Goal: Transaction & Acquisition: Register for event/course

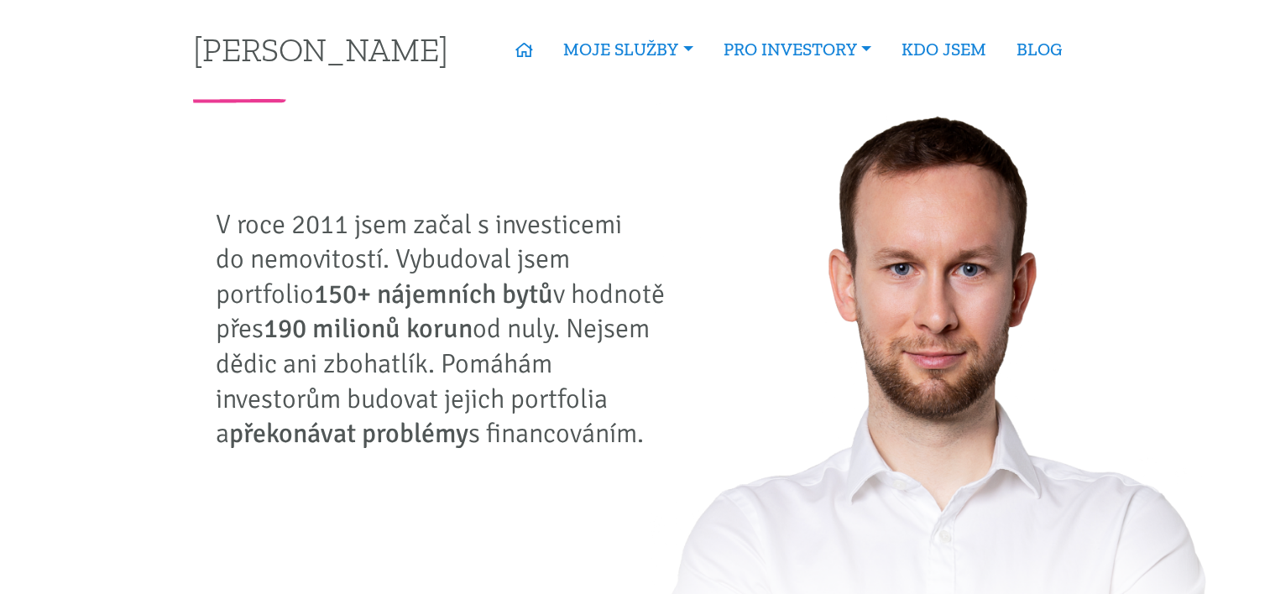
click at [498, 378] on p "V roce 2011 jsem začal s investicemi do nemovitostí. Vybudoval jsem portfolio 1…" at bounding box center [447, 329] width 462 height 244
click at [413, 395] on p "V roce 2011 jsem začal s investicemi do nemovitostí. Vybudoval jsem portfolio 1…" at bounding box center [447, 329] width 462 height 244
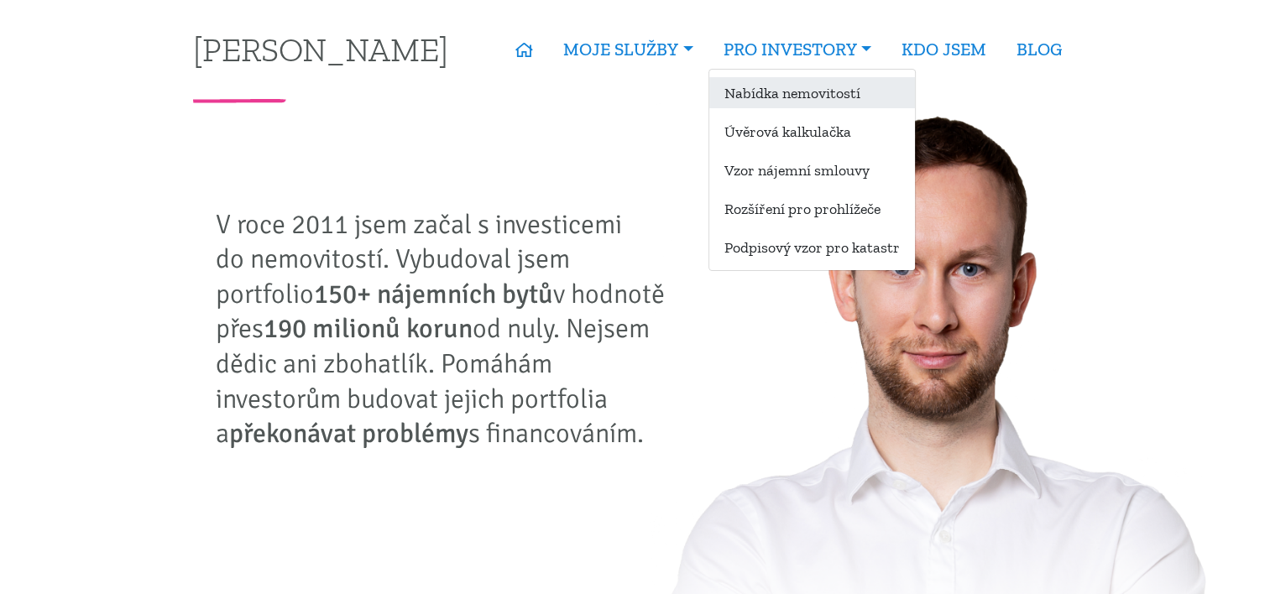
click at [799, 84] on link "Nabídka nemovitostí" at bounding box center [812, 92] width 206 height 31
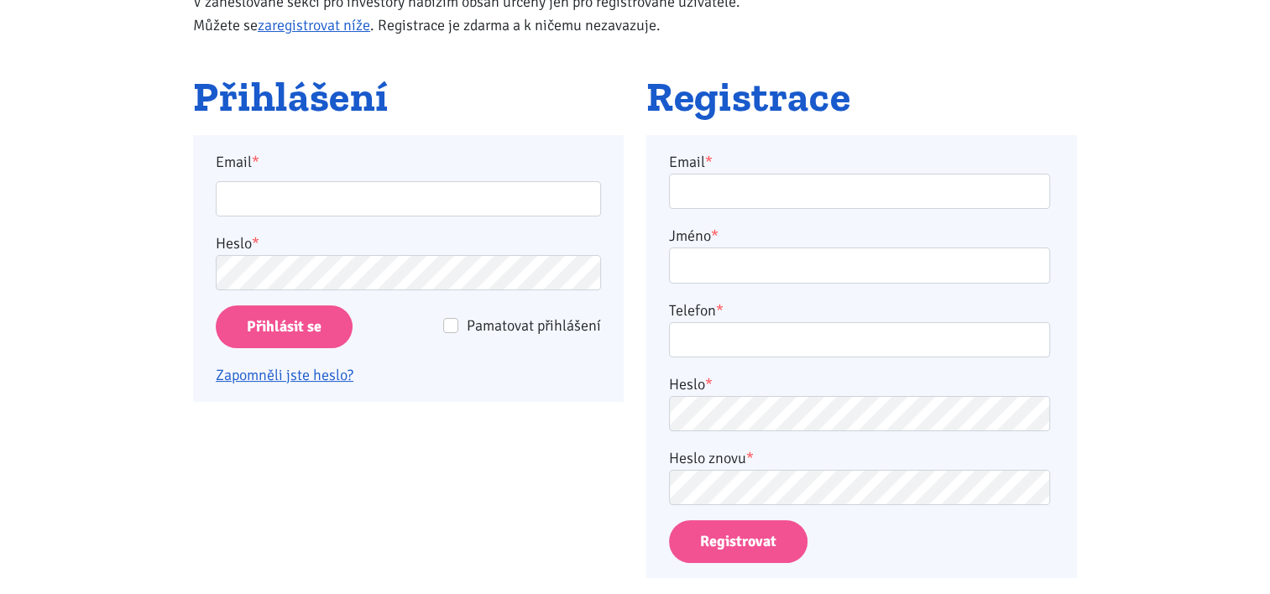
scroll to position [301, 0]
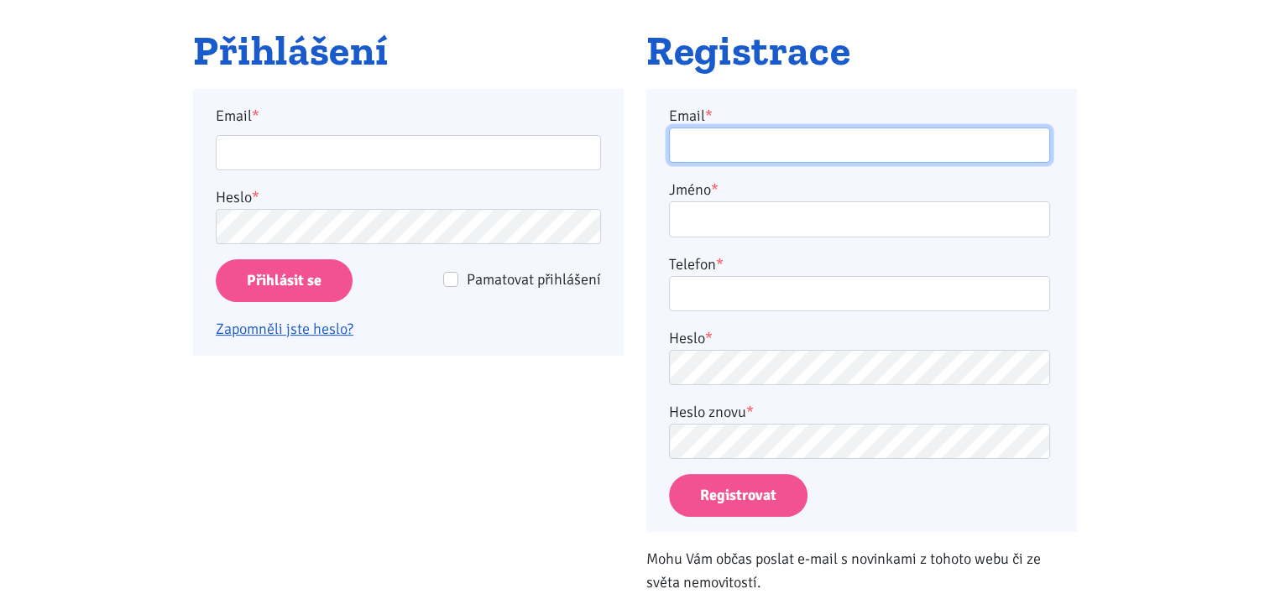
click at [839, 149] on input "Email *" at bounding box center [859, 146] width 381 height 36
type input "radek.vozar@seznam.cz"
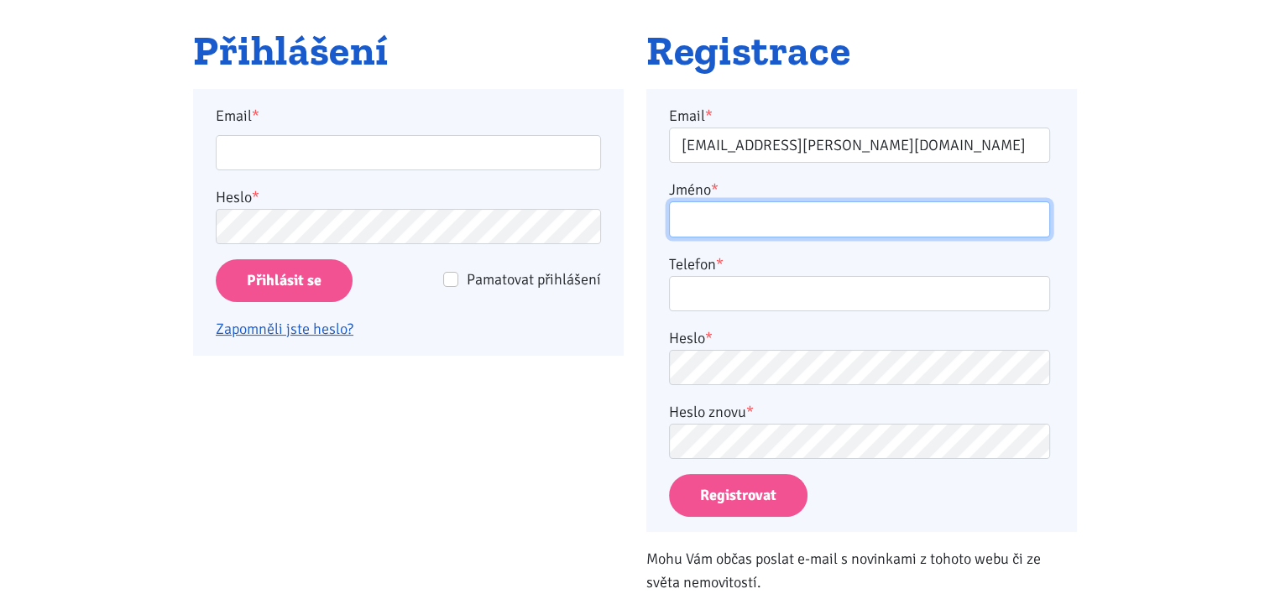
click at [733, 211] on input "Jméno *" at bounding box center [859, 219] width 381 height 36
paste input "Nabízíme k prodeji bytovou jednotku o velikosti 1+1 v Chomutově ( okres Chomuto…"
type input "Radek Nabízíme k prodeji bytovou jednotku o velikosti 1+1 v Chomutově ( okres C…"
type input "Radek Vozar"
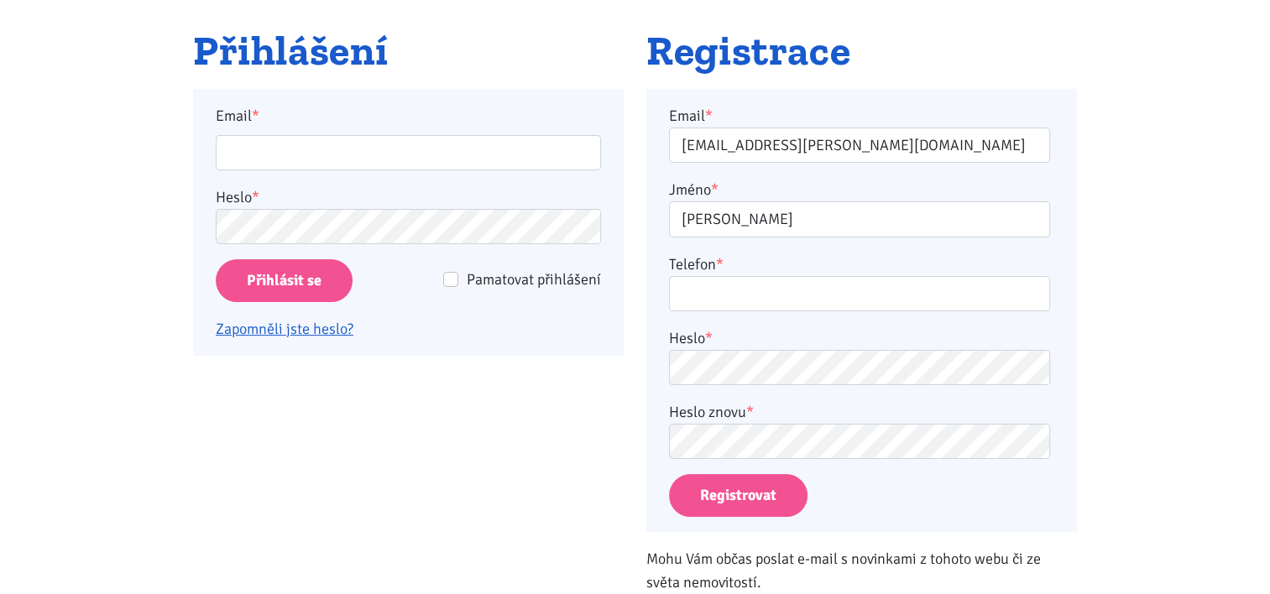
drag, startPoint x: 724, startPoint y: 272, endPoint x: 715, endPoint y: 297, distance: 26.8
click at [715, 297] on div "Telefon *" at bounding box center [859, 283] width 381 height 60
click at [715, 297] on input "Telefon *" at bounding box center [859, 294] width 381 height 36
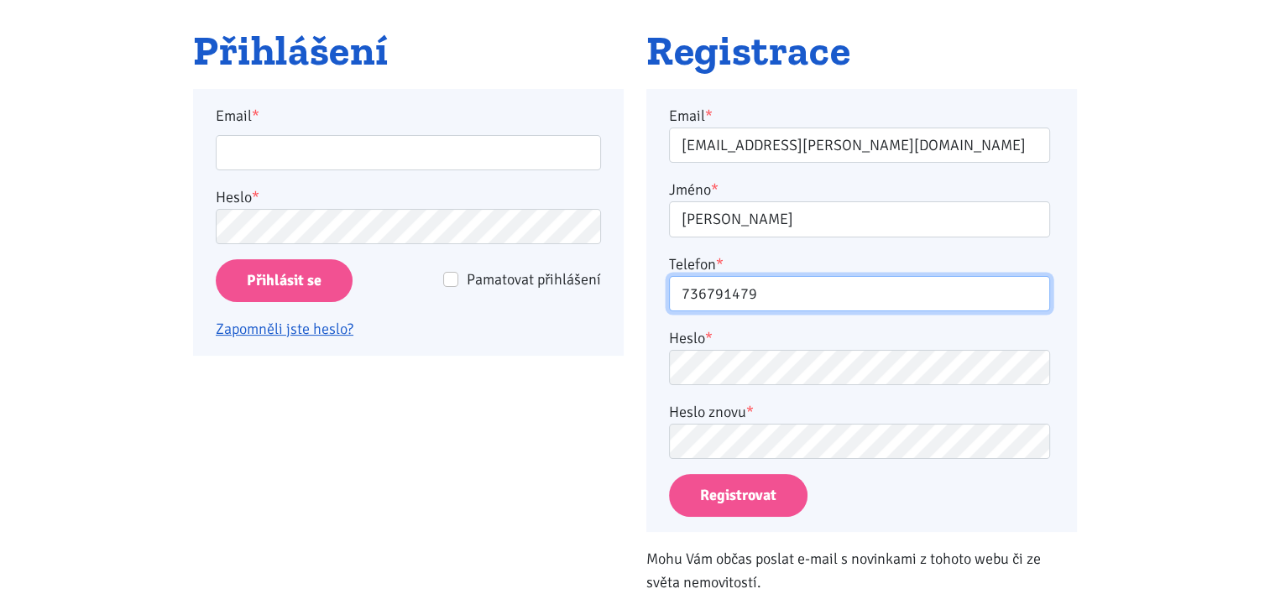
type input "736791479"
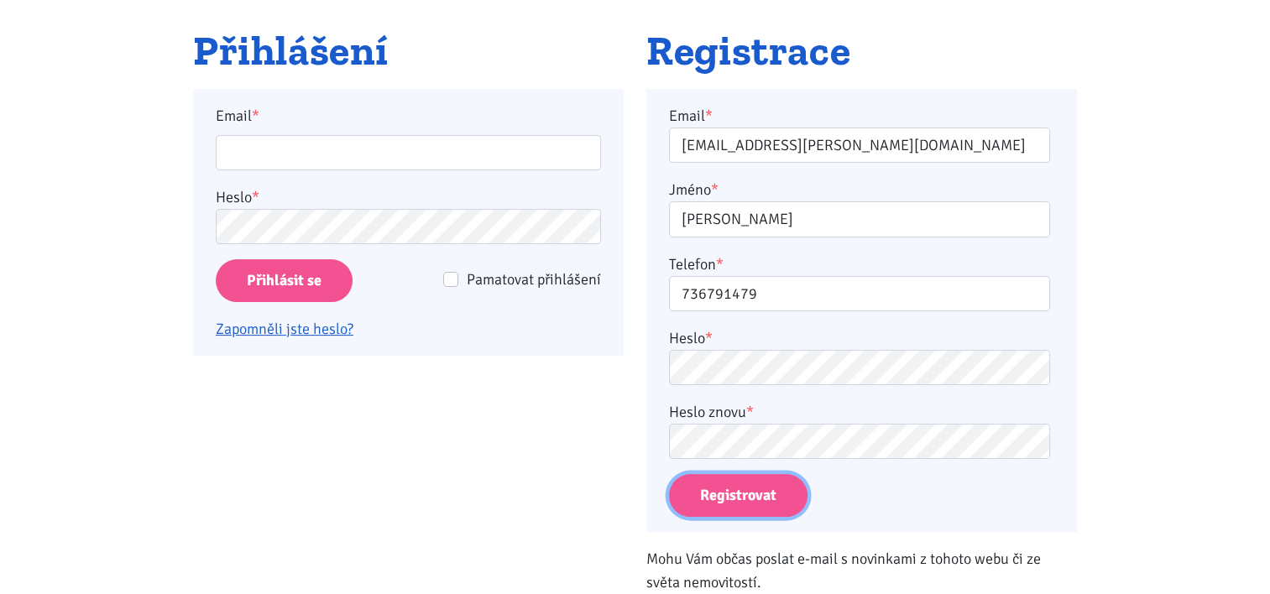
click at [745, 488] on button "Registrovat" at bounding box center [738, 495] width 138 height 43
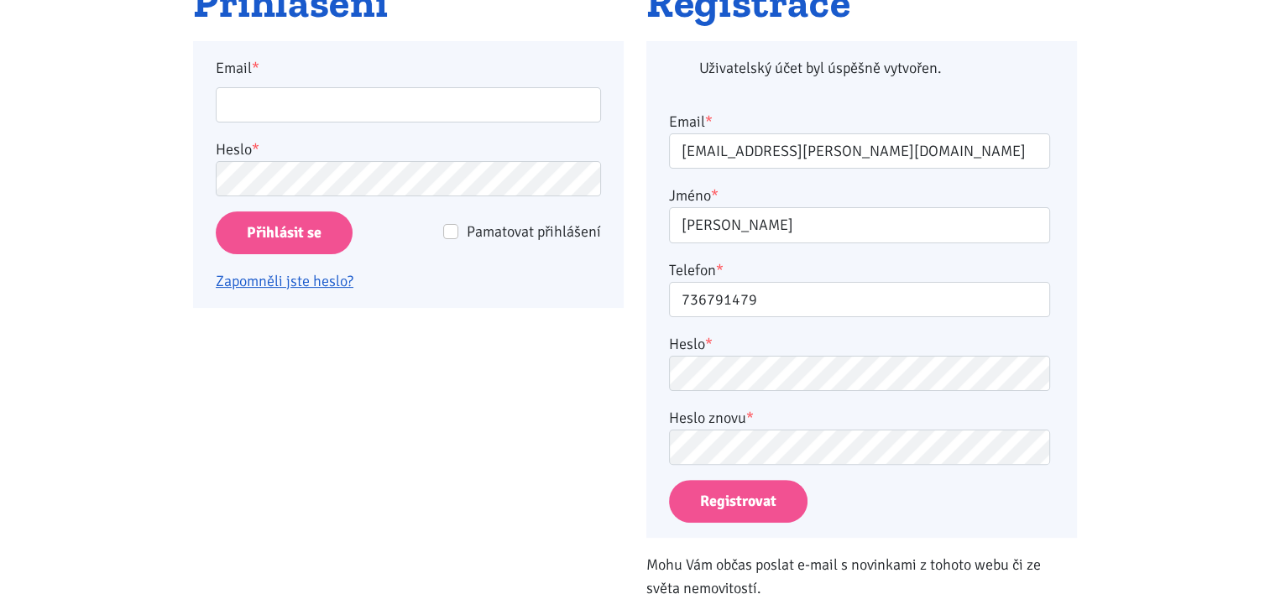
scroll to position [389, 0]
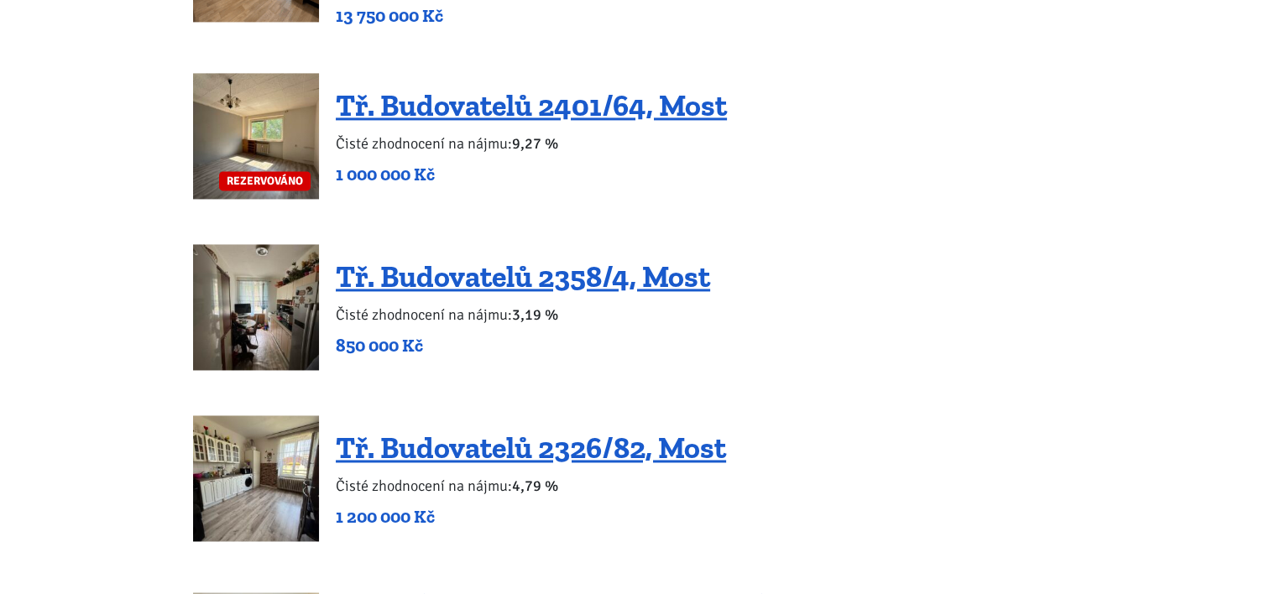
scroll to position [2439, 0]
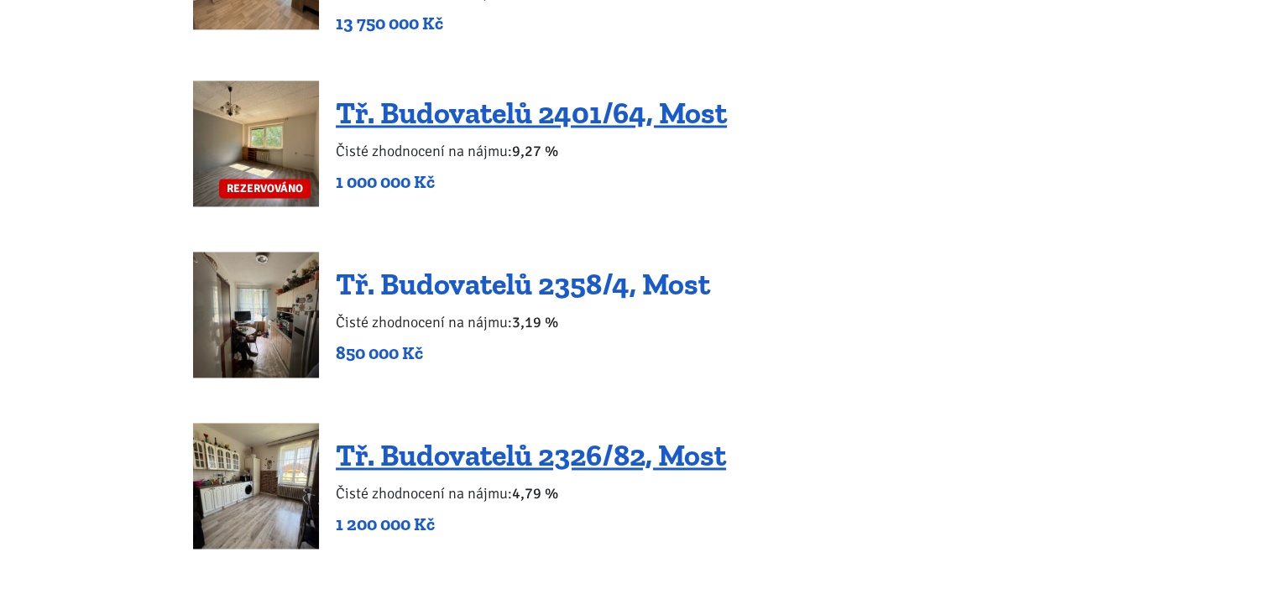
click at [500, 272] on link "Tř. Budovatelů 2358/4, Most" at bounding box center [523, 284] width 374 height 36
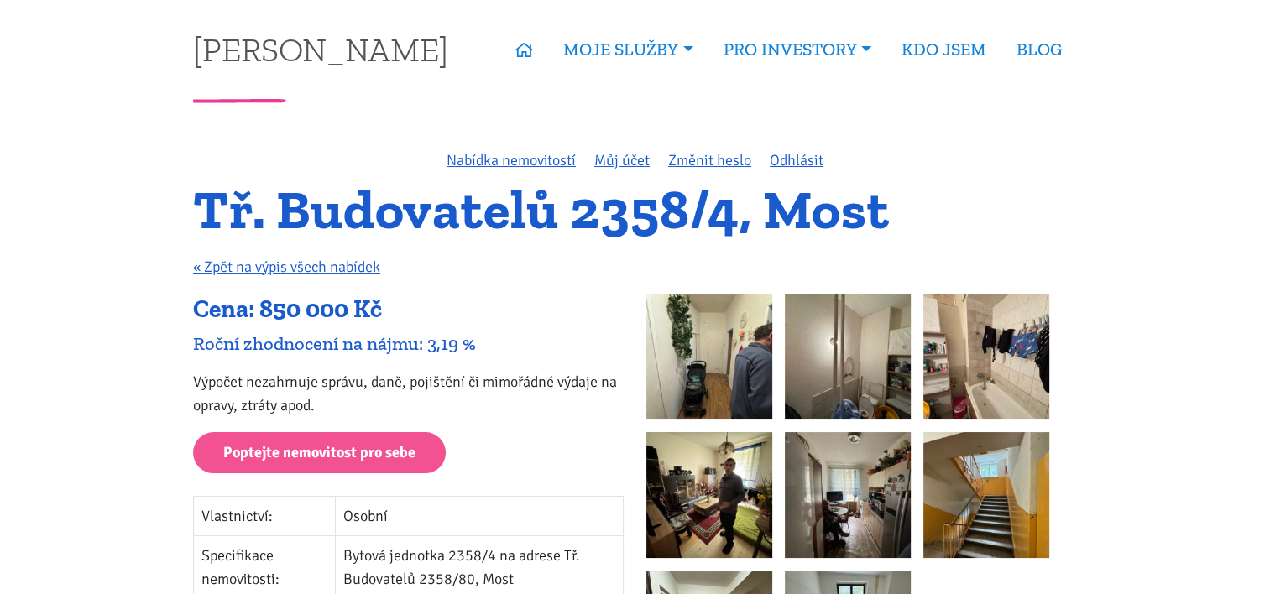
click at [697, 338] on img at bounding box center [709, 357] width 126 height 126
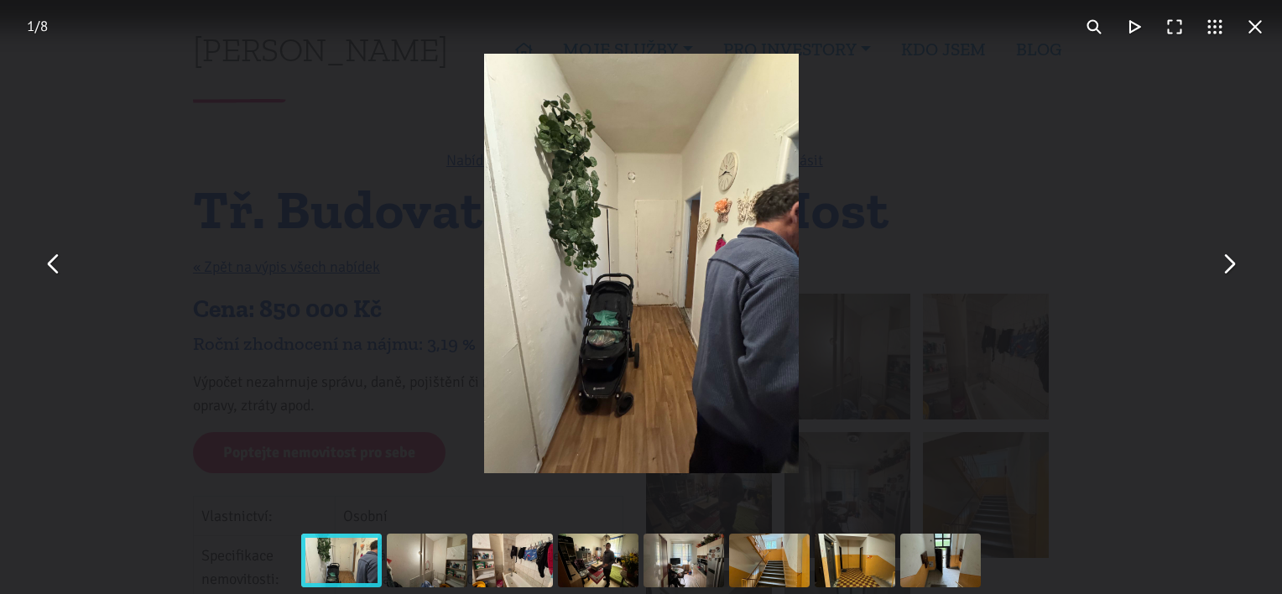
click at [1223, 274] on button "You can close this modal content with the ESC key" at bounding box center [1229, 263] width 40 height 40
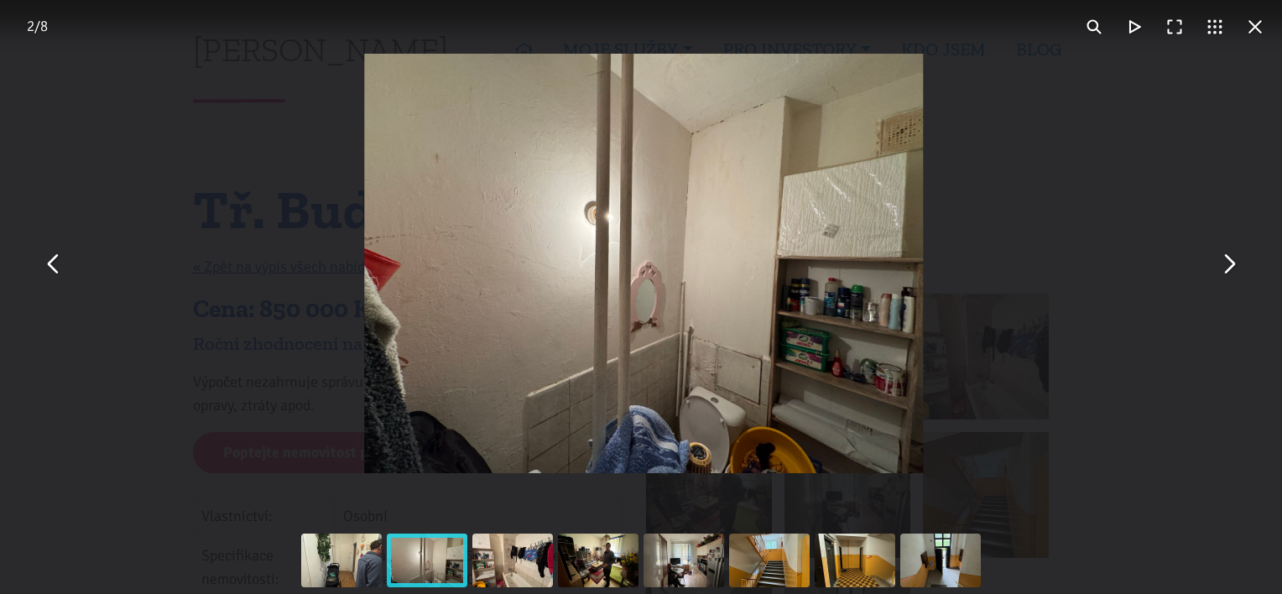
click at [1223, 274] on button "You can close this modal content with the ESC key" at bounding box center [1229, 263] width 40 height 40
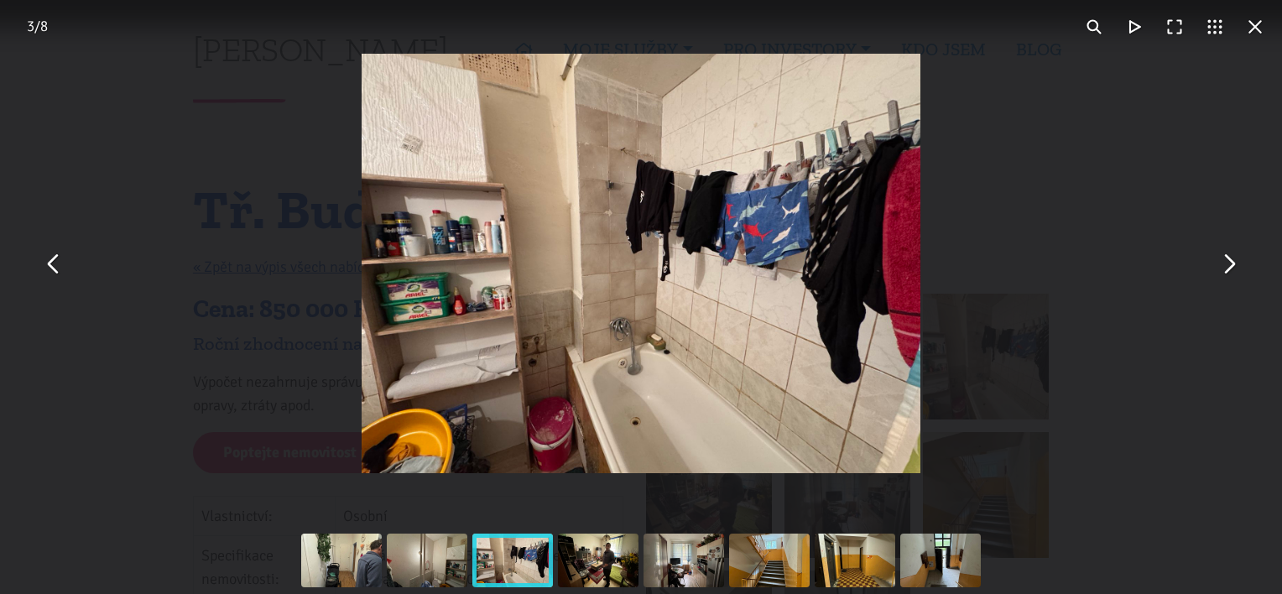
click at [1223, 274] on button "You can close this modal content with the ESC key" at bounding box center [1229, 263] width 40 height 40
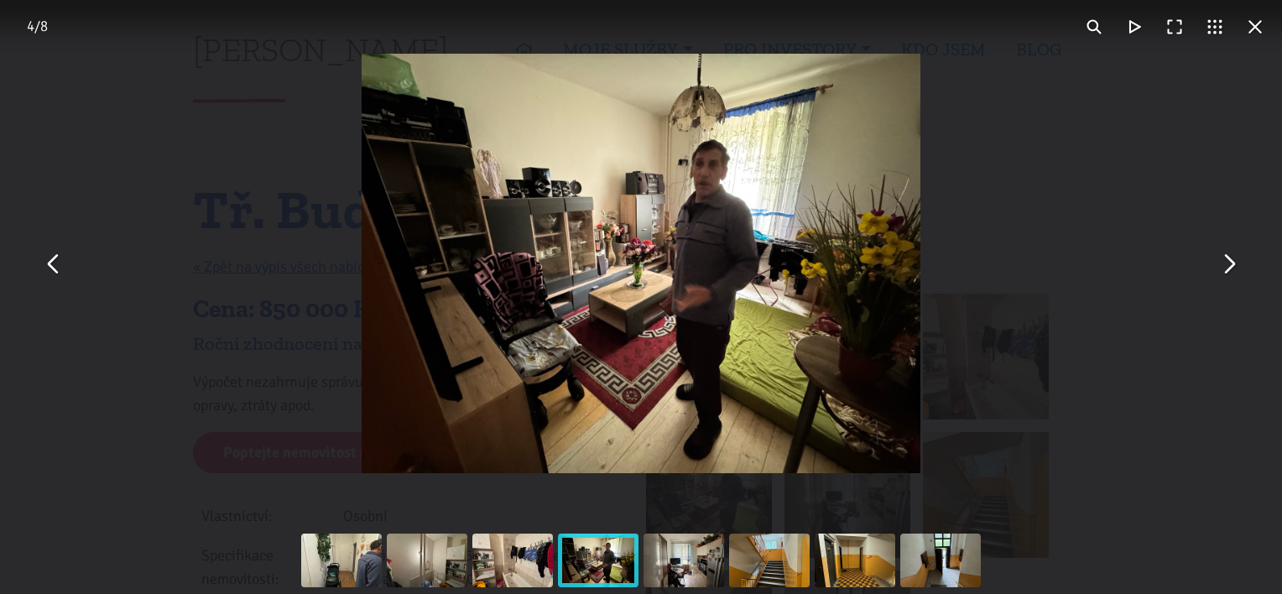
click at [1223, 274] on button "You can close this modal content with the ESC key" at bounding box center [1229, 263] width 40 height 40
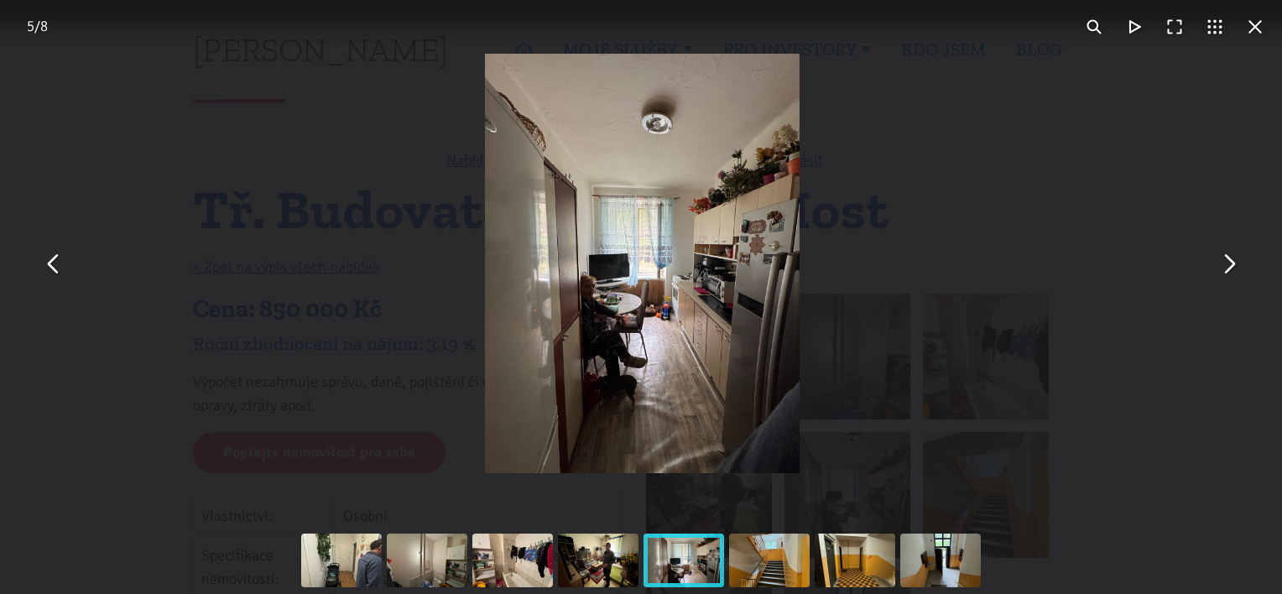
click at [1223, 274] on button "You can close this modal content with the ESC key" at bounding box center [1229, 263] width 40 height 40
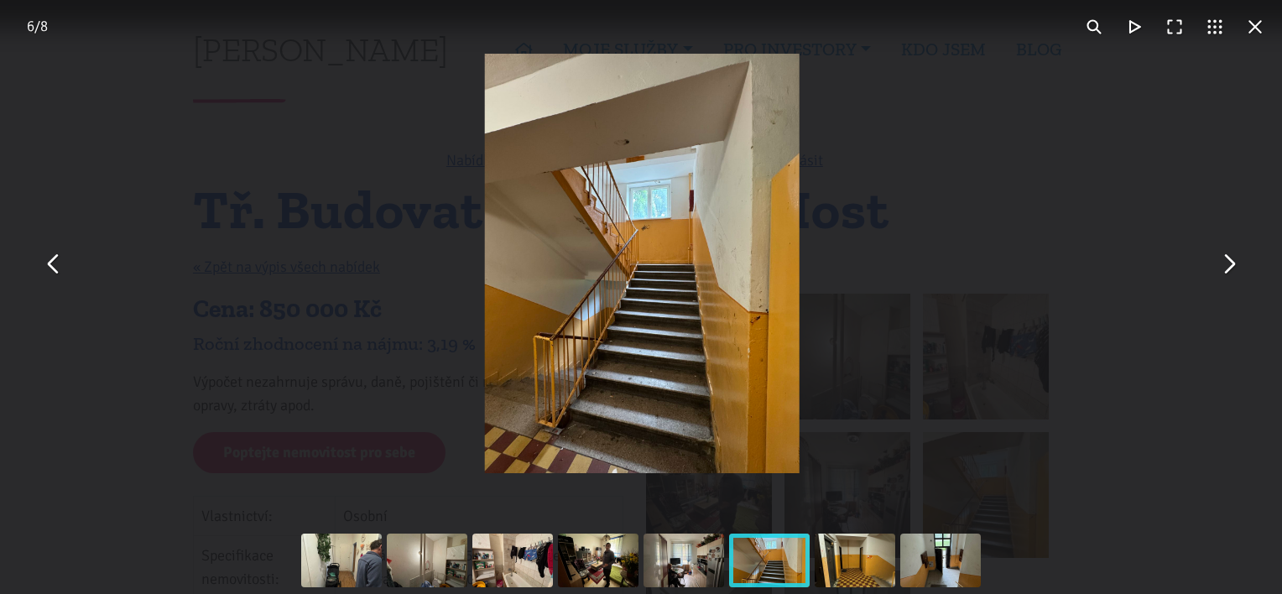
click at [1223, 274] on button "You can close this modal content with the ESC key" at bounding box center [1229, 263] width 40 height 40
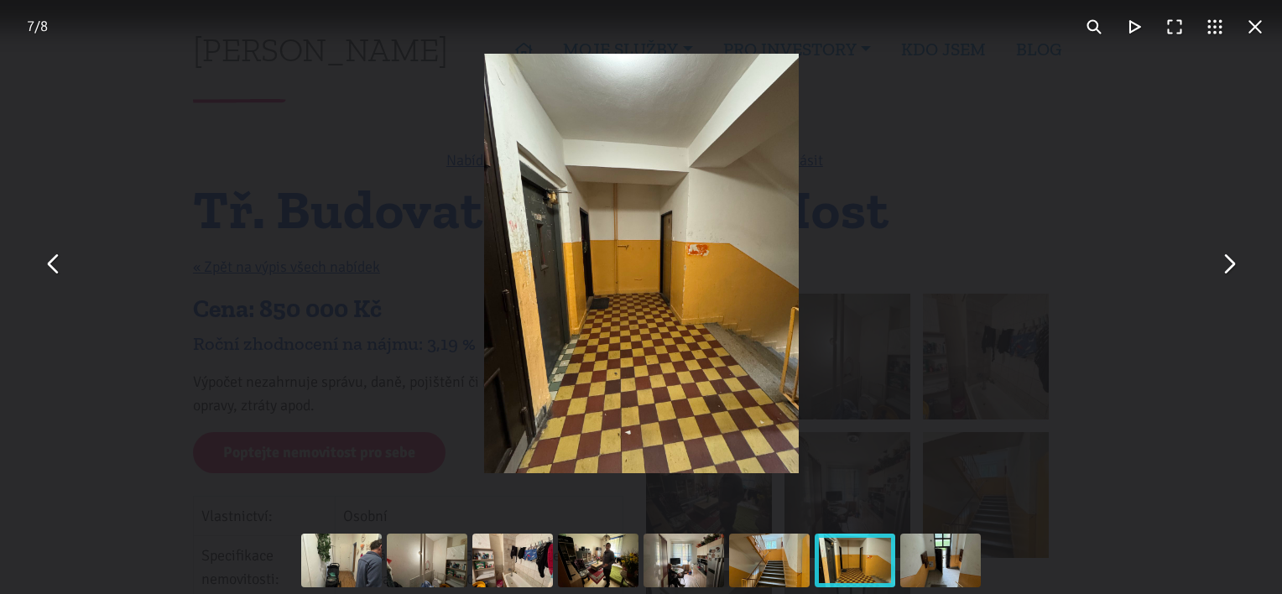
click at [1223, 274] on button "You can close this modal content with the ESC key" at bounding box center [1229, 263] width 40 height 40
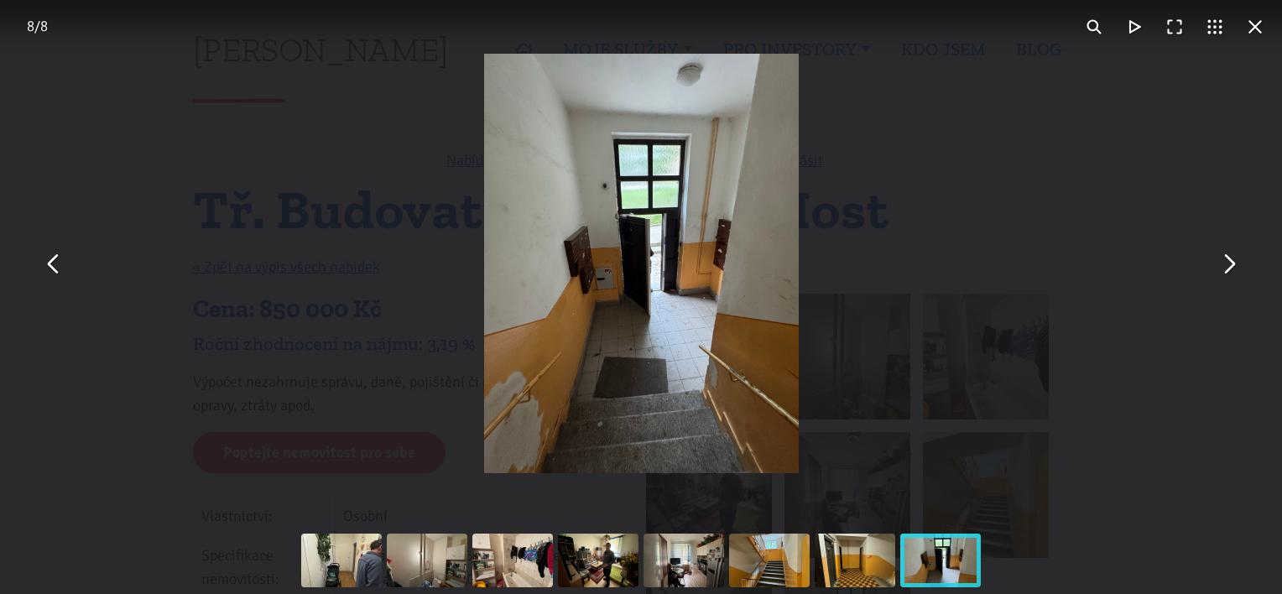
click at [1223, 274] on button "You can close this modal content with the ESC key" at bounding box center [1229, 263] width 40 height 40
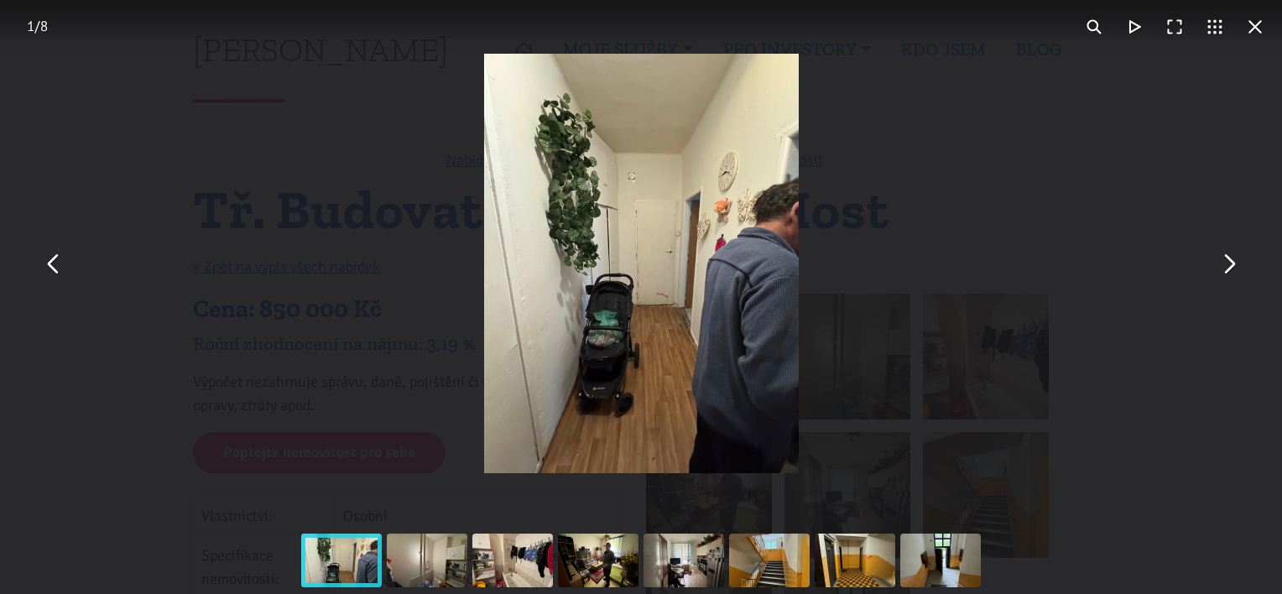
click at [1257, 34] on button "You can close this modal content with the ESC key" at bounding box center [1255, 27] width 40 height 40
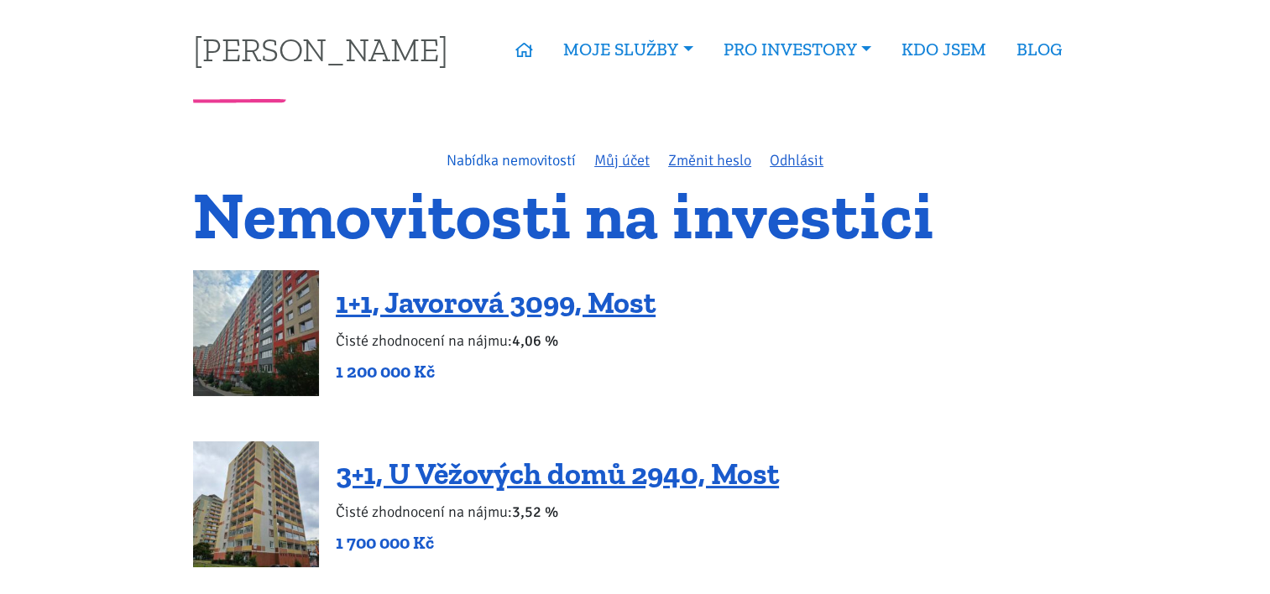
click at [520, 154] on link "Nabídka nemovitostí" at bounding box center [510, 160] width 129 height 18
click at [941, 41] on link "KDO JSEM" at bounding box center [943, 49] width 115 height 39
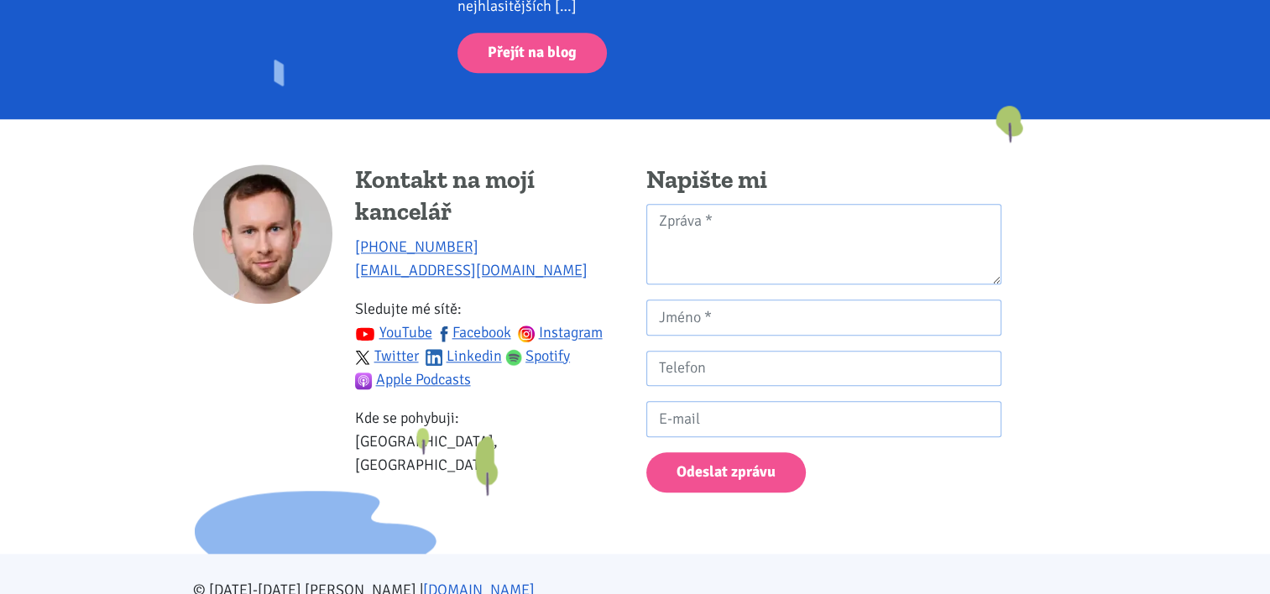
scroll to position [1682, 0]
